Goal: Transaction & Acquisition: Purchase product/service

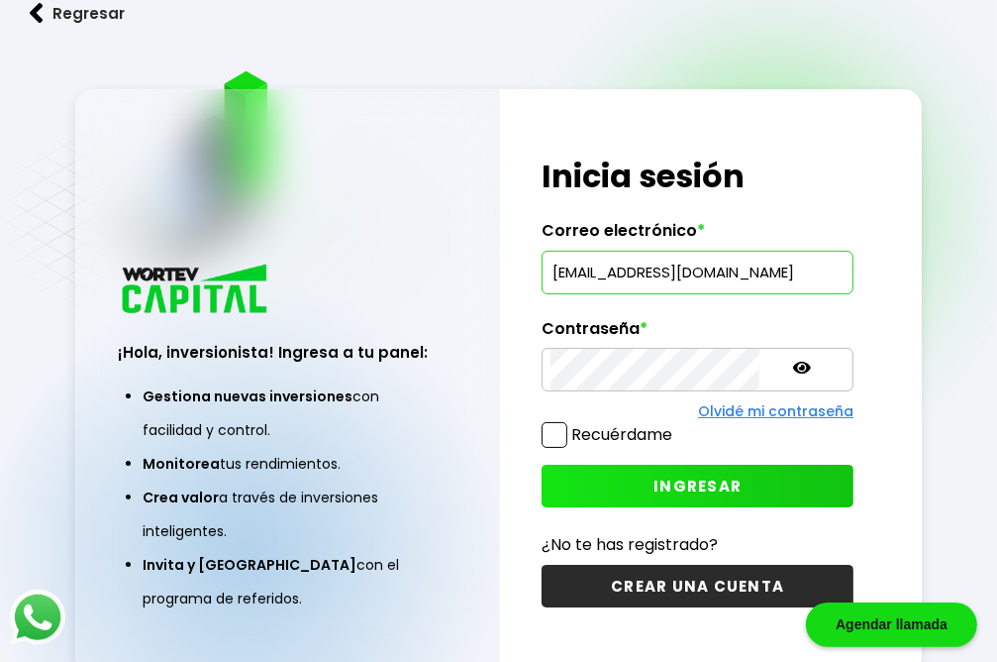
type input "[EMAIL_ADDRESS][DOMAIN_NAME]"
click at [674, 481] on span "INGRESAR" at bounding box center [698, 485] width 88 height 21
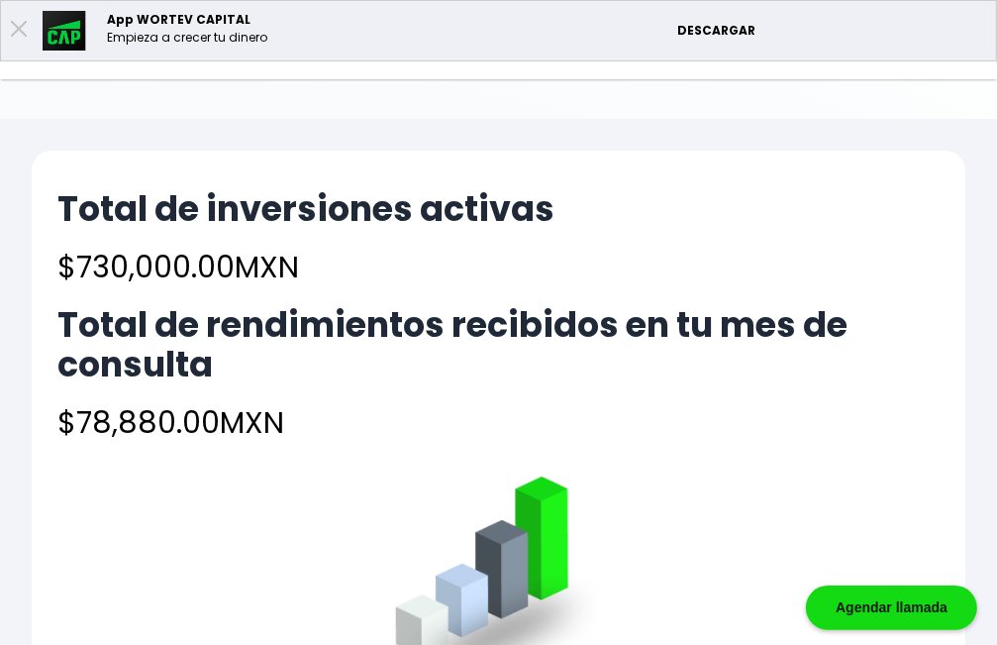
click at [874, 400] on h4 "$78,880.00 MXN" at bounding box center [498, 422] width 882 height 45
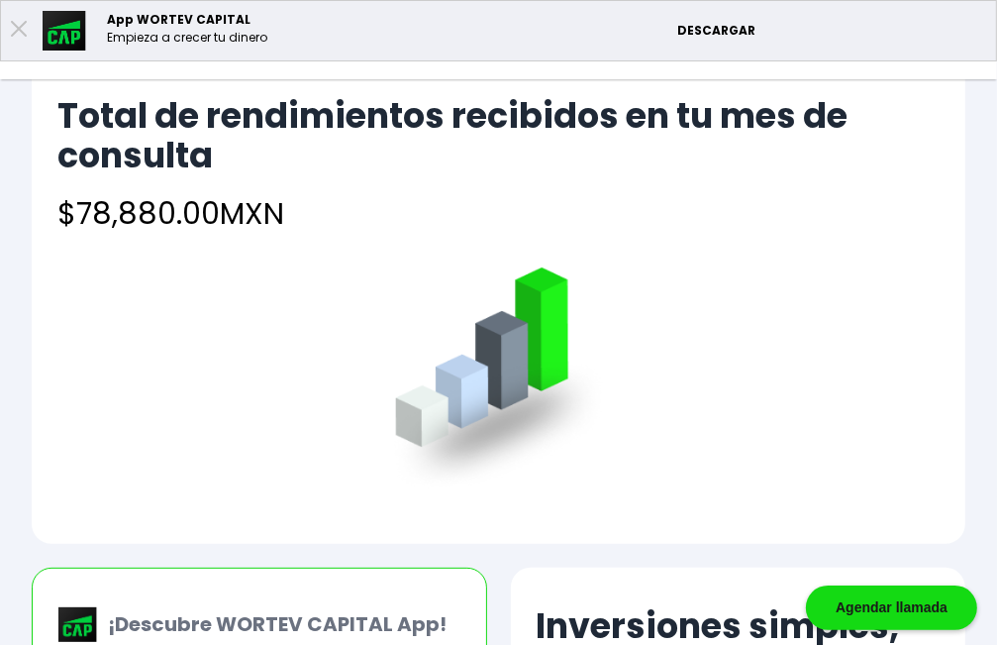
click at [0, 0] on li "Invertir" at bounding box center [0, 0] width 0 height 0
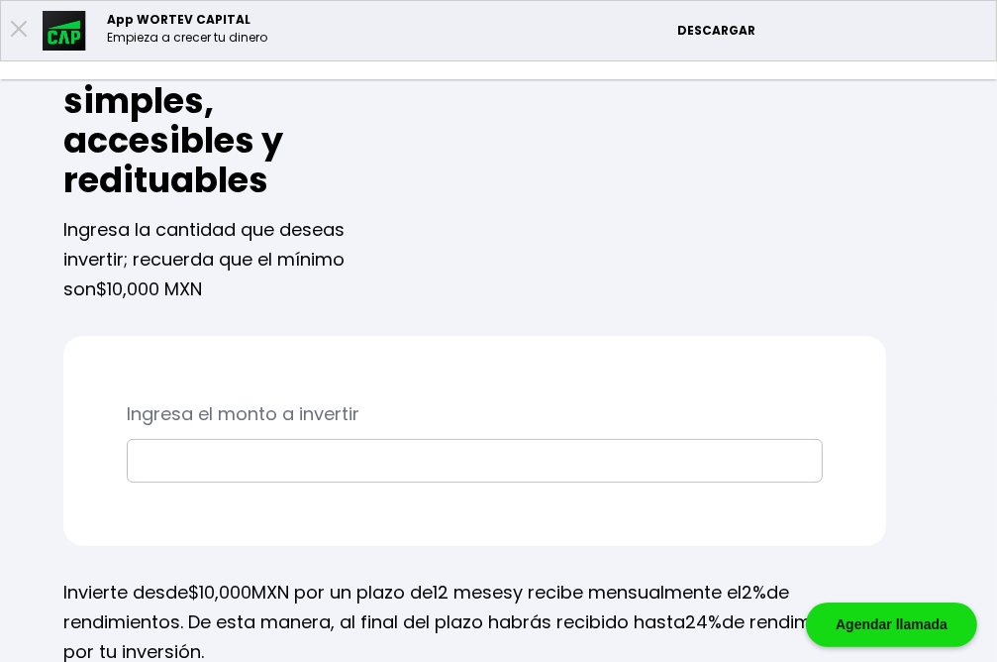
scroll to position [418, 0]
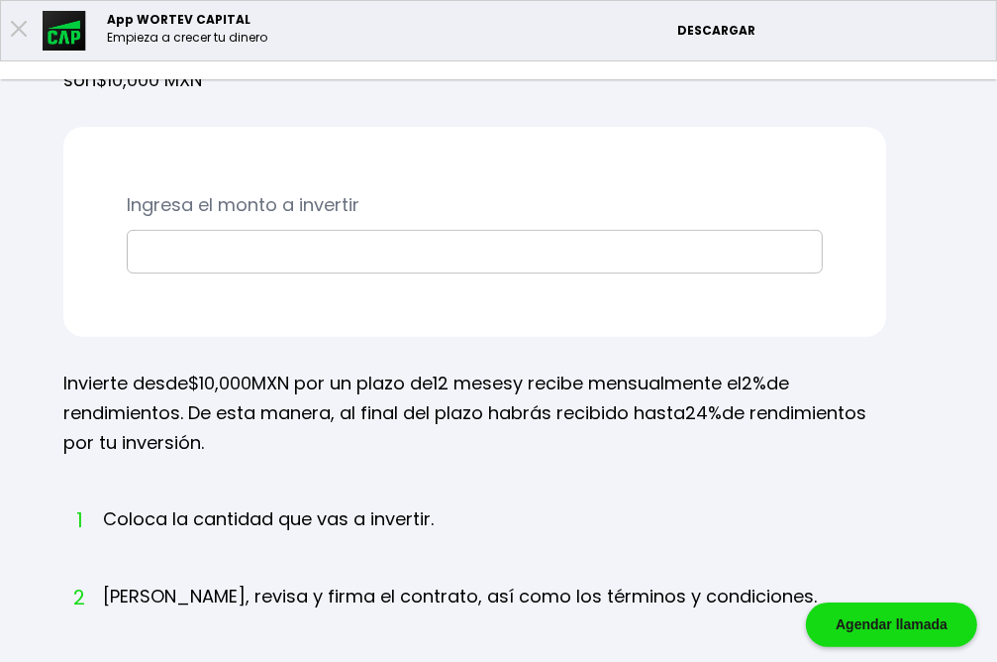
click at [462, 272] on input "text" at bounding box center [475, 252] width 678 height 42
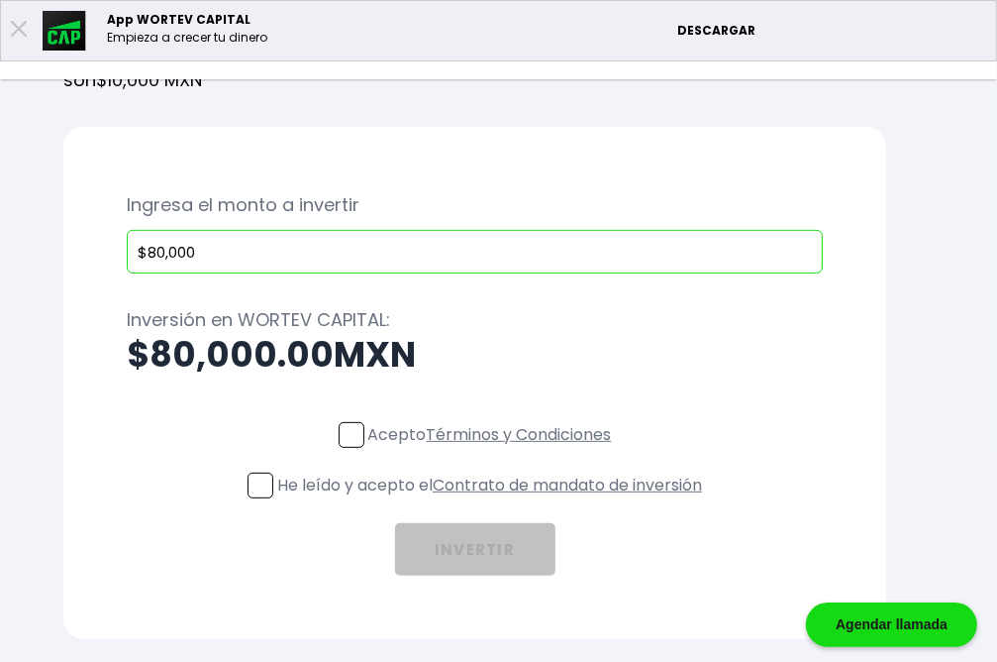
type input "$80,000"
click at [364, 448] on span at bounding box center [352, 435] width 26 height 26
click at [494, 450] on input "Acepto Términos y Condiciones" at bounding box center [494, 450] width 0 height 0
checkbox input "true"
click at [273, 498] on span at bounding box center [261, 485] width 26 height 26
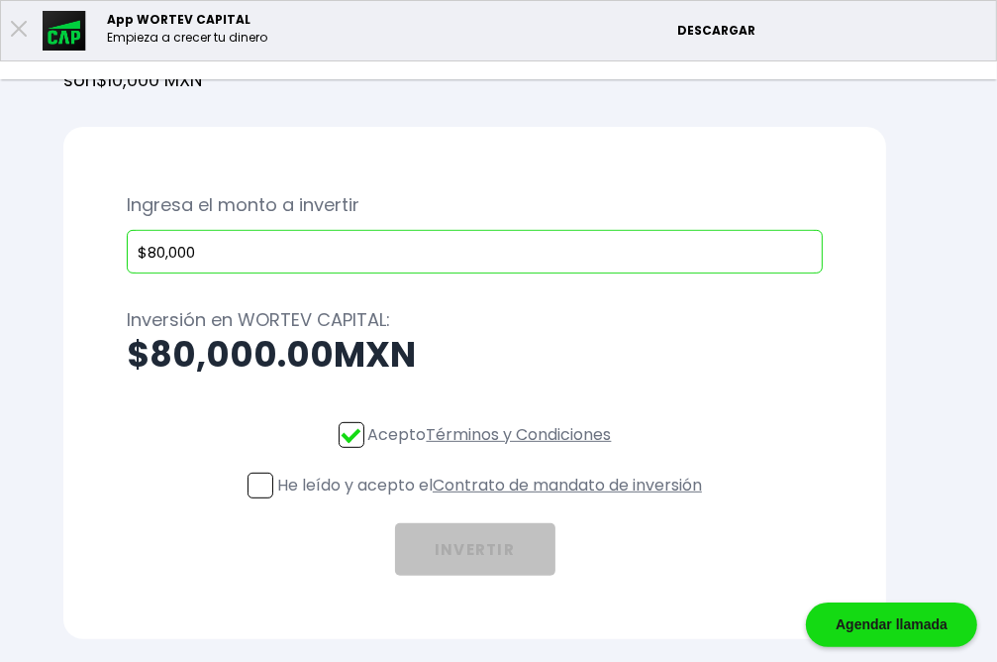
click at [494, 500] on input "He leído y acepto el Contrato de mandato de inversión" at bounding box center [494, 500] width 0 height 0
checkbox input "true"
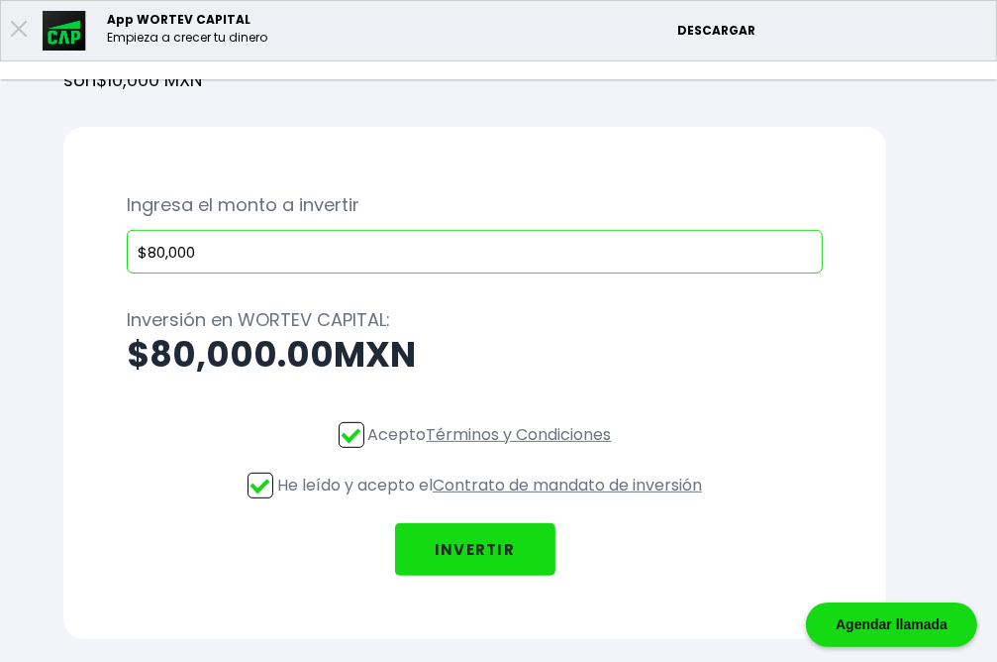
scroll to position [627, 0]
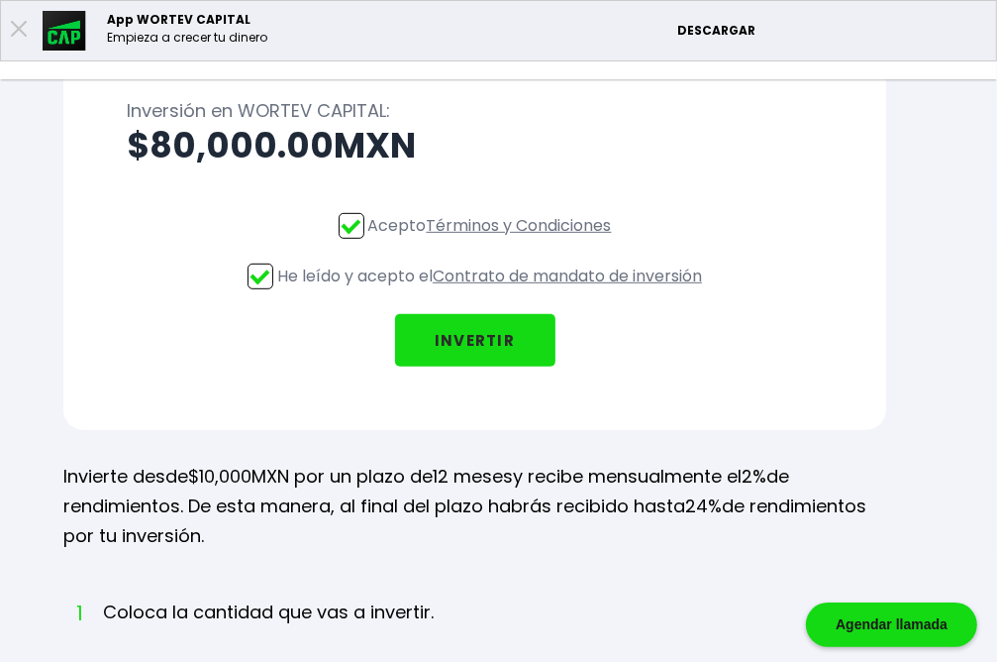
click at [556, 366] on button "INVERTIR" at bounding box center [475, 340] width 160 height 52
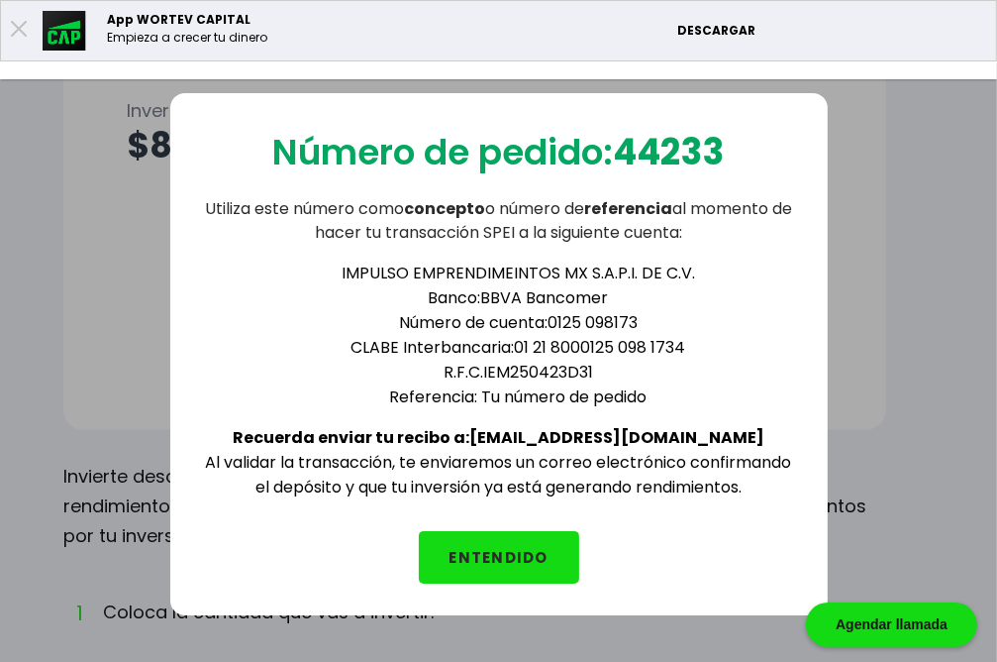
click at [501, 569] on button "ENTENDIDO" at bounding box center [499, 557] width 160 height 52
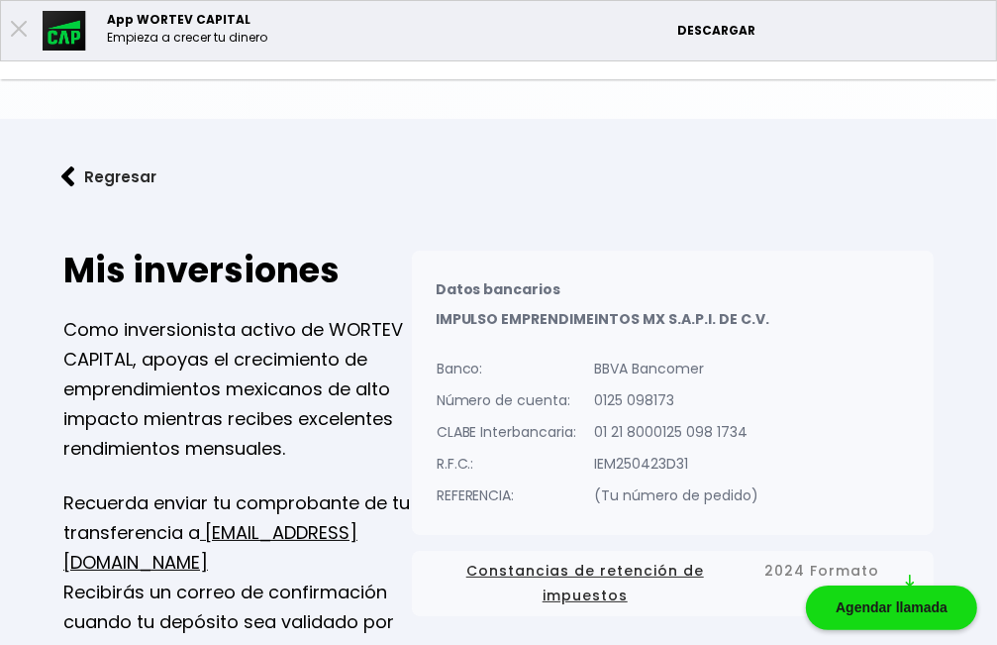
click at [0, 0] on li "Invertir" at bounding box center [0, 0] width 0 height 0
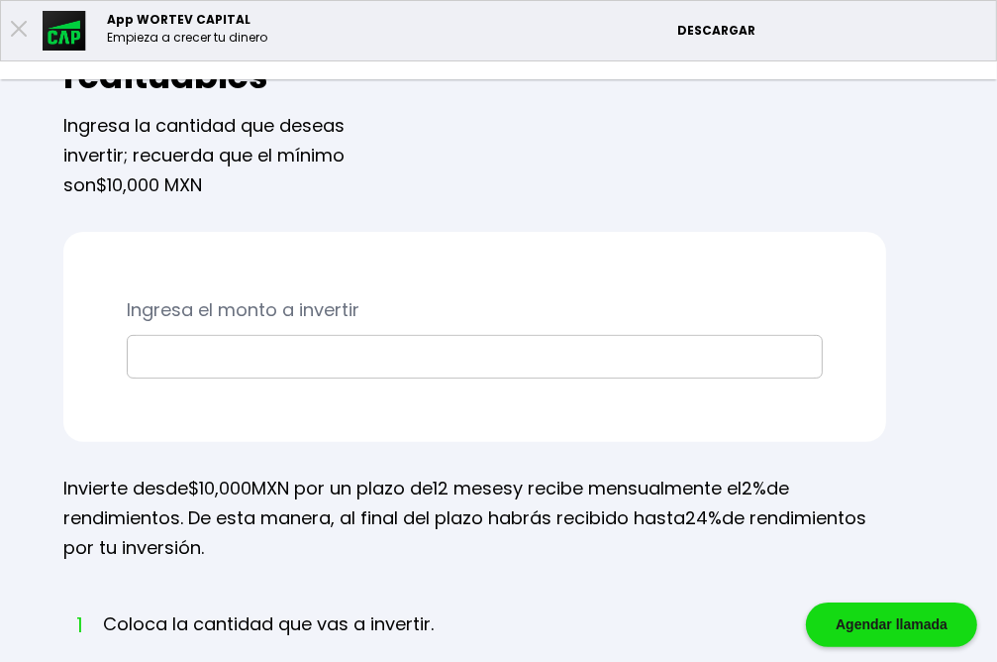
scroll to position [418, 0]
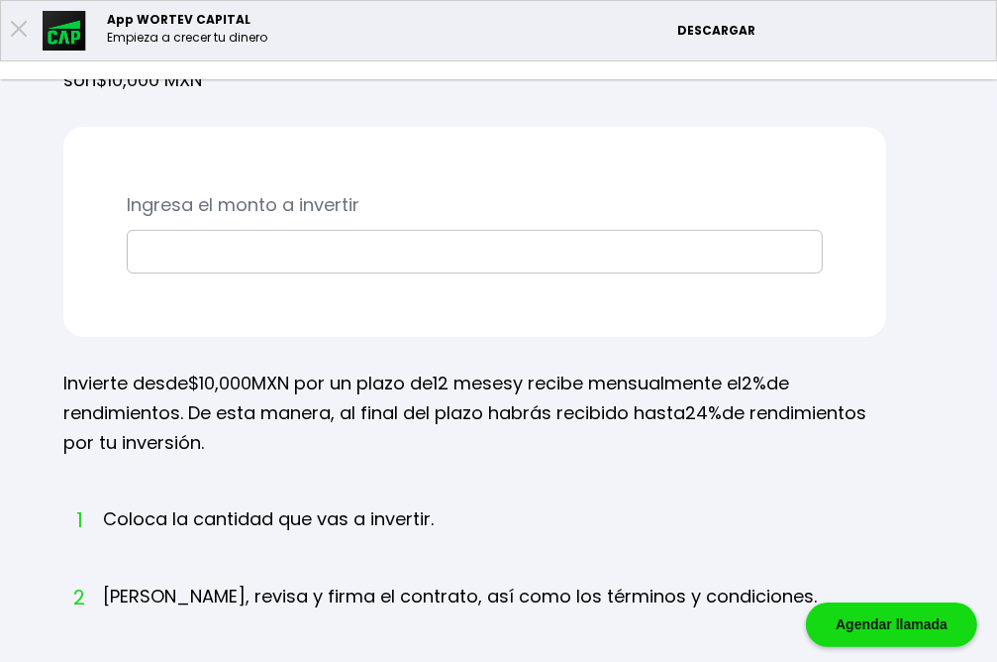
click at [494, 272] on input "text" at bounding box center [475, 252] width 678 height 42
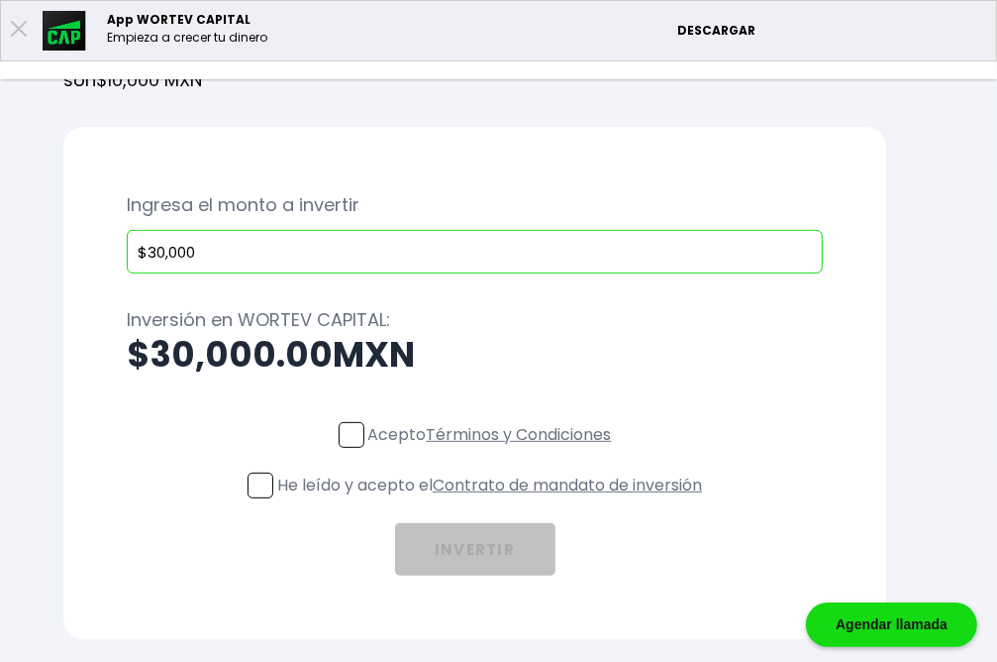
type input "$30,000"
click at [364, 448] on span at bounding box center [352, 435] width 26 height 26
click at [494, 450] on input "Acepto Términos y Condiciones" at bounding box center [494, 450] width 0 height 0
checkbox input "true"
click at [273, 498] on span at bounding box center [261, 485] width 26 height 26
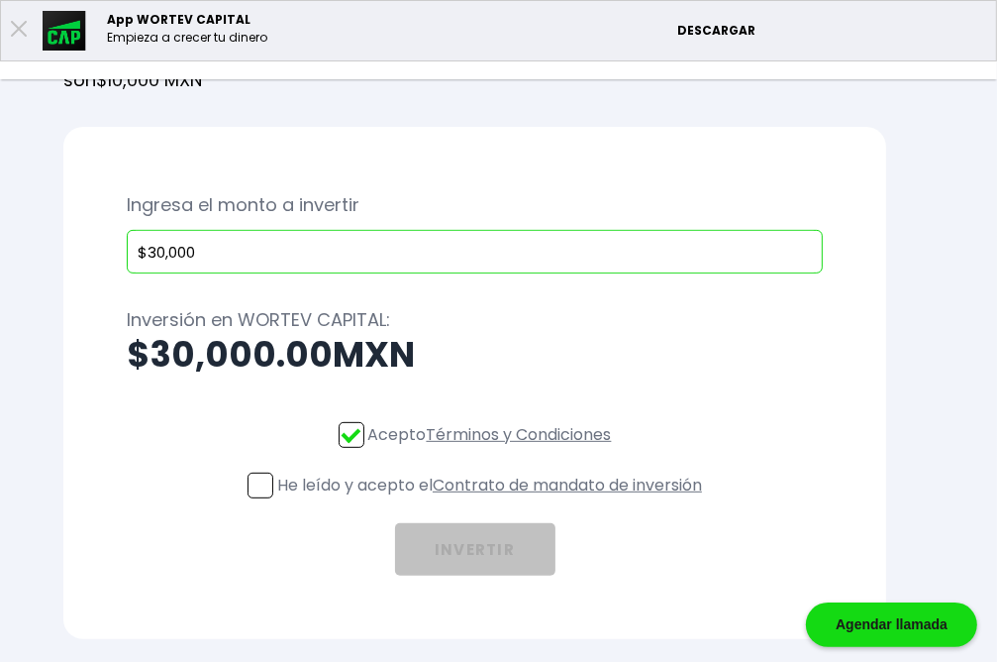
click at [494, 500] on input "He leído y acepto el Contrato de mandato de inversión" at bounding box center [494, 500] width 0 height 0
checkbox input "true"
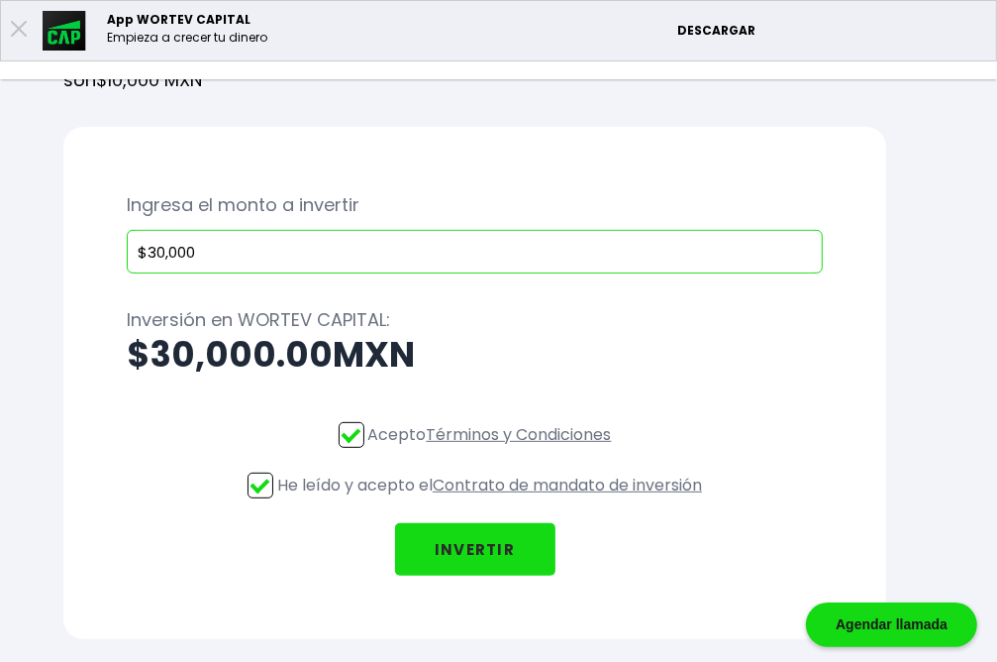
scroll to position [627, 0]
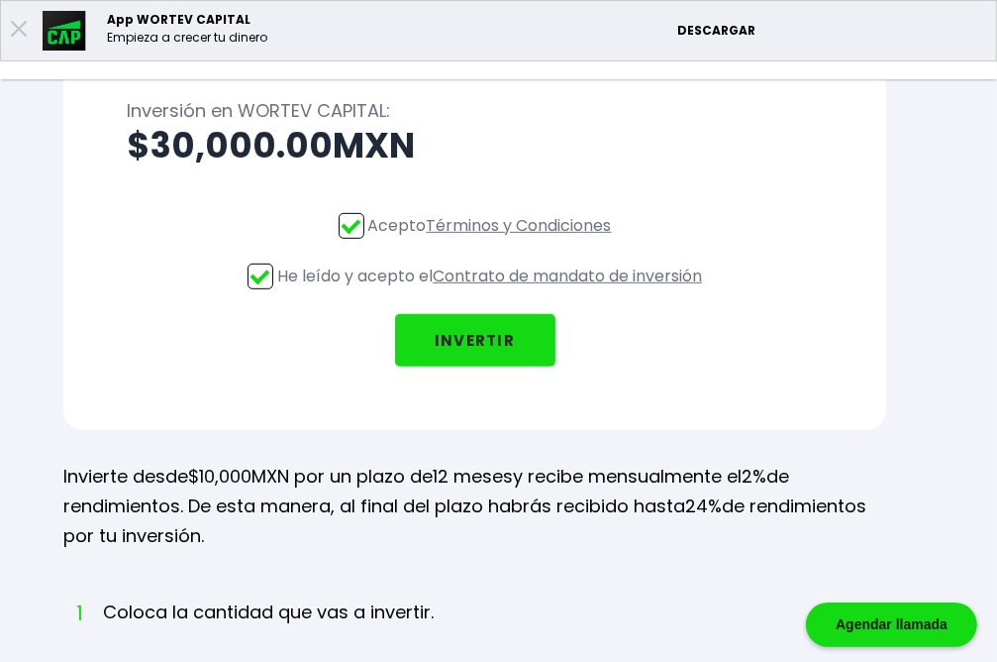
click at [556, 366] on button "INVERTIR" at bounding box center [475, 340] width 160 height 52
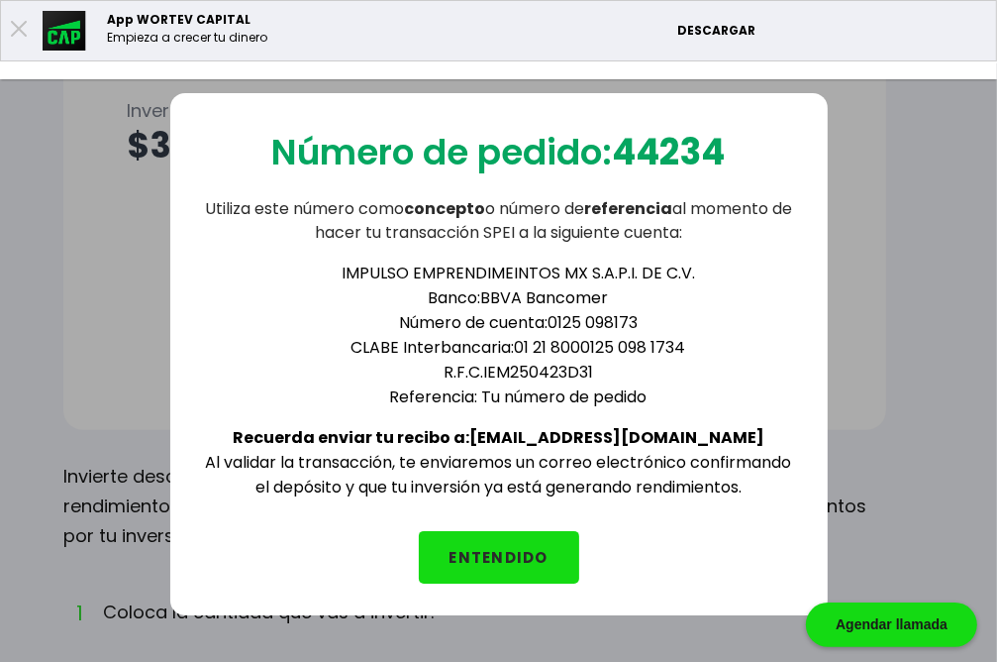
click at [489, 572] on button "ENTENDIDO" at bounding box center [499, 557] width 160 height 52
